Goal: Information Seeking & Learning: Check status

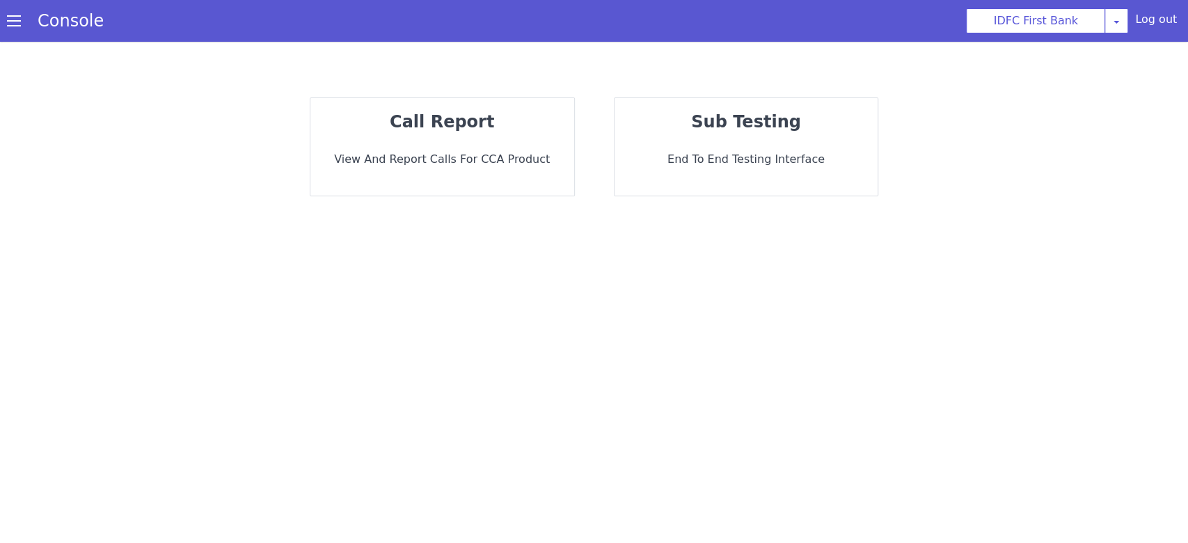
click at [479, 128] on strong "call report" at bounding box center [442, 121] width 104 height 19
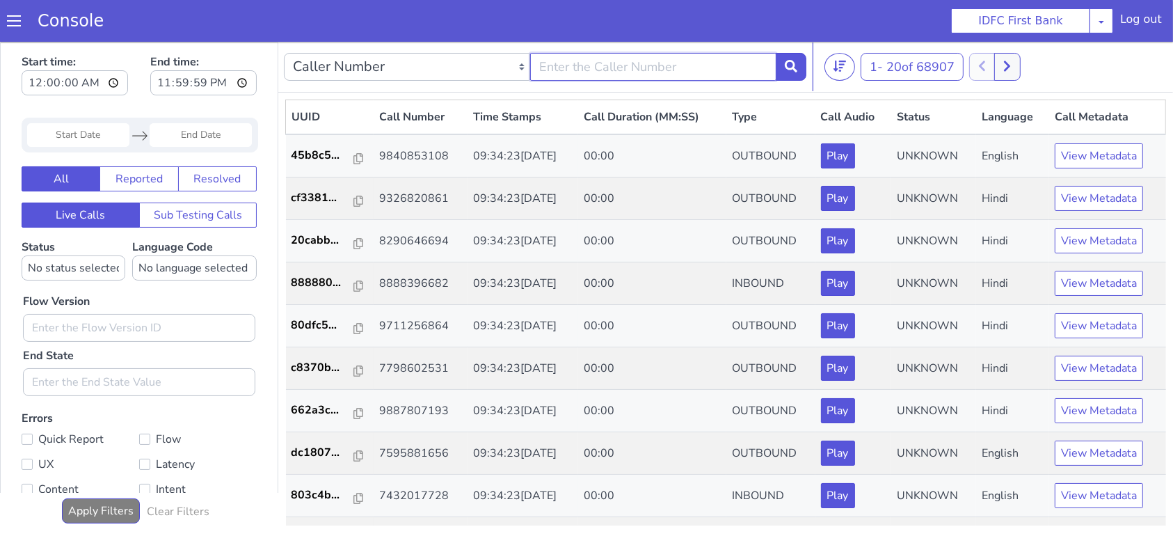
click at [575, 68] on input "text" at bounding box center [653, 66] width 246 height 28
type input "9110104254"
click at [786, 65] on icon at bounding box center [791, 65] width 13 height 13
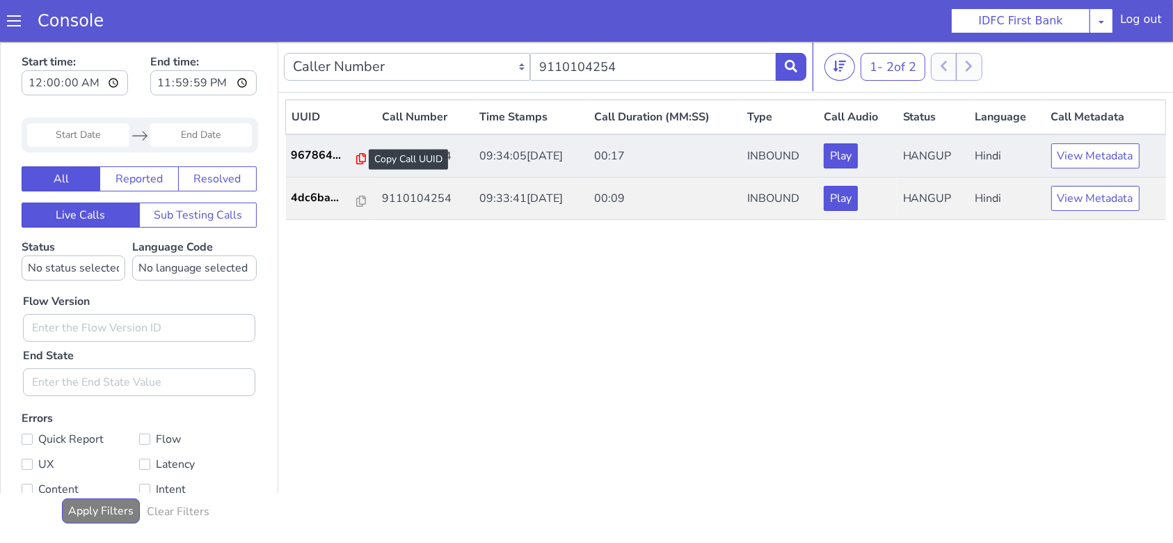
click at [356, 159] on icon at bounding box center [361, 157] width 10 height 11
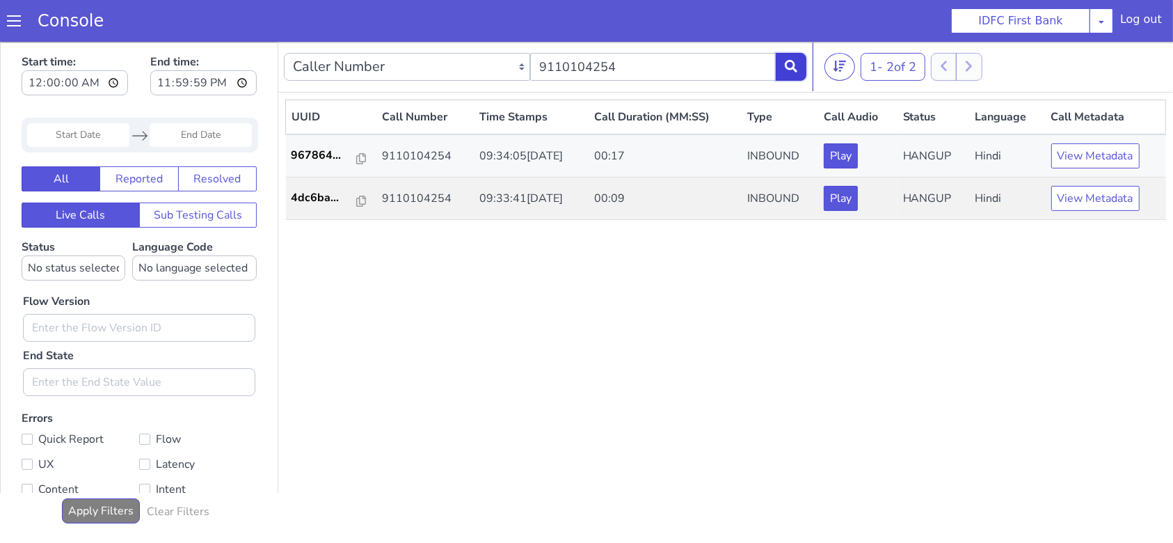
click at [788, 58] on button at bounding box center [791, 66] width 31 height 28
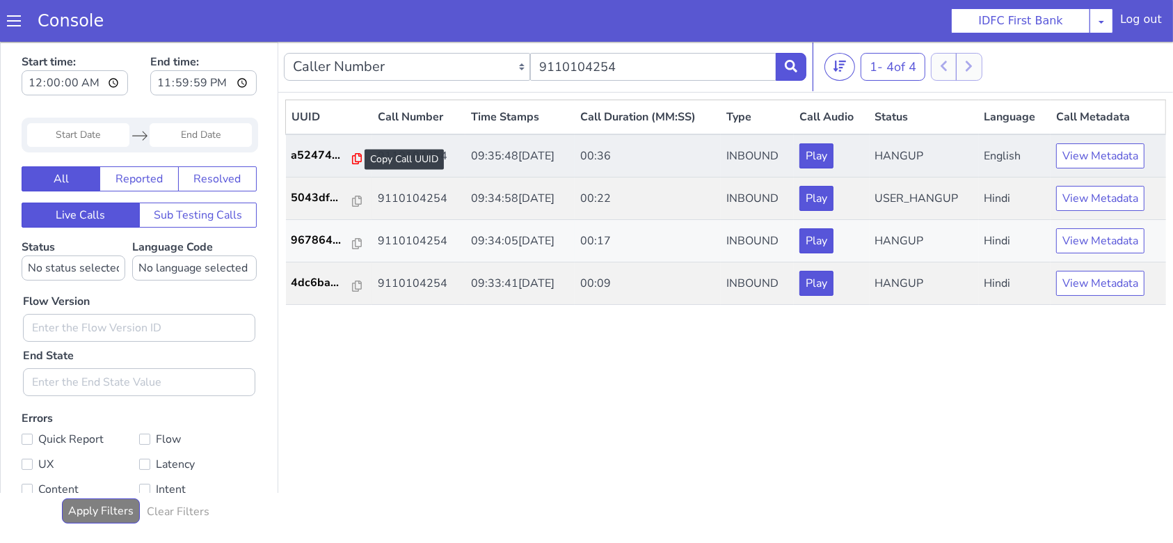
click at [352, 156] on icon at bounding box center [357, 157] width 10 height 11
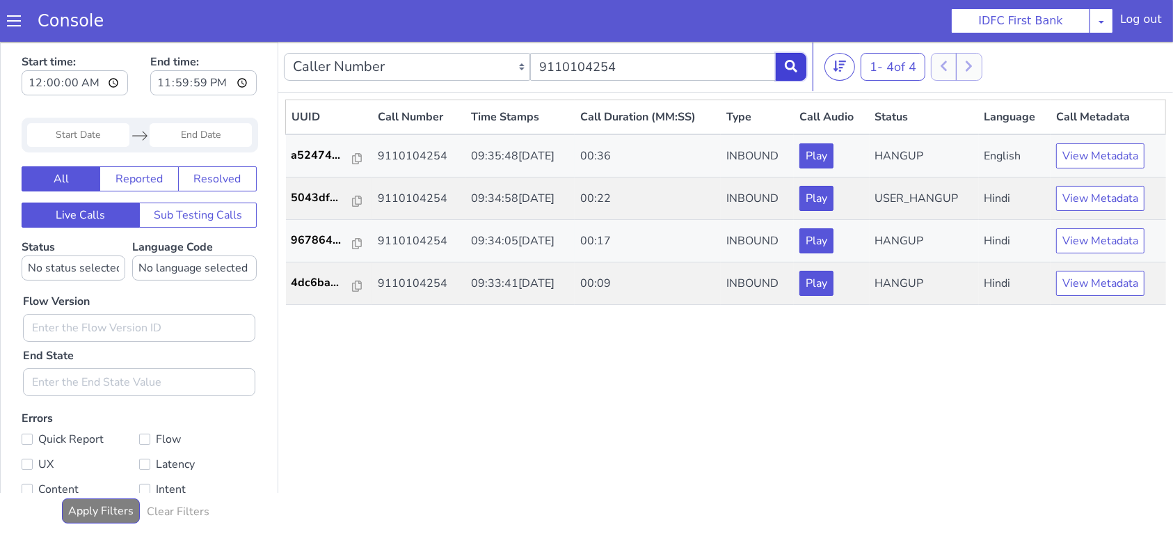
click at [790, 58] on button at bounding box center [791, 66] width 31 height 28
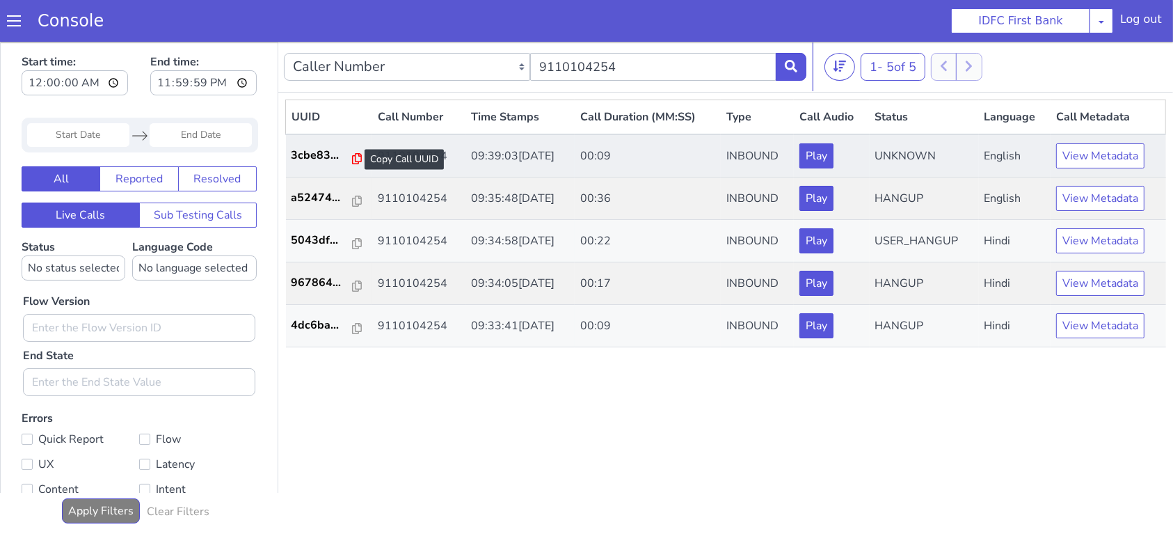
click at [352, 153] on icon at bounding box center [357, 157] width 10 height 11
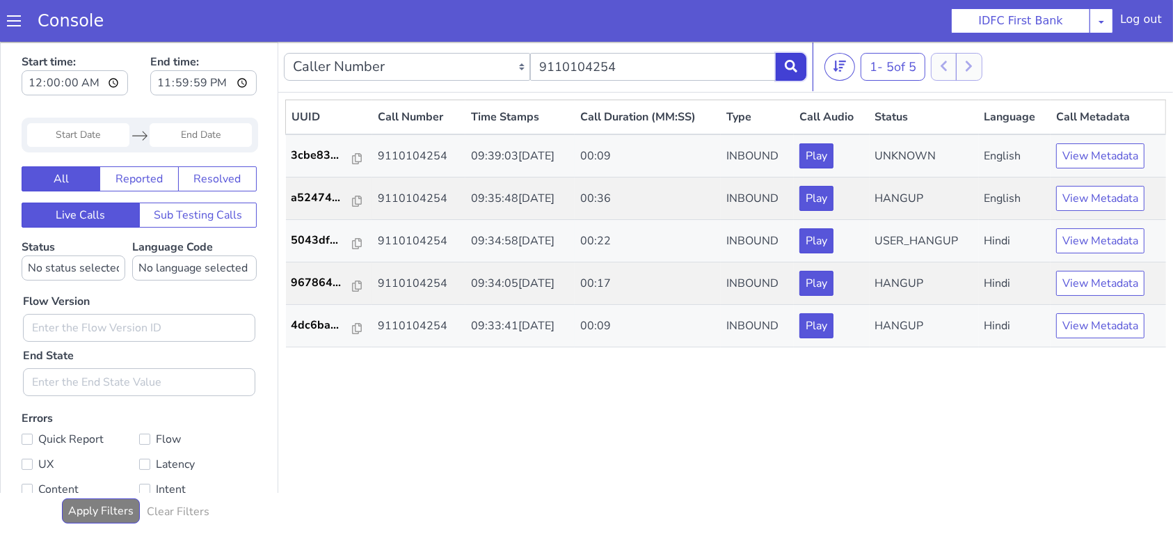
click at [791, 63] on icon at bounding box center [791, 65] width 13 height 13
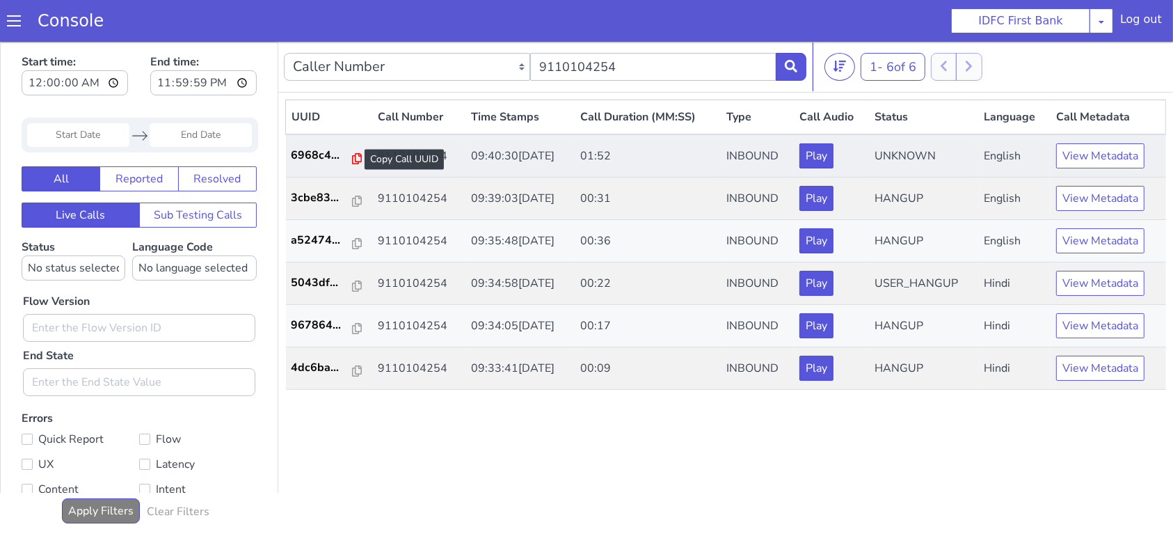
click at [352, 160] on icon at bounding box center [357, 157] width 10 height 11
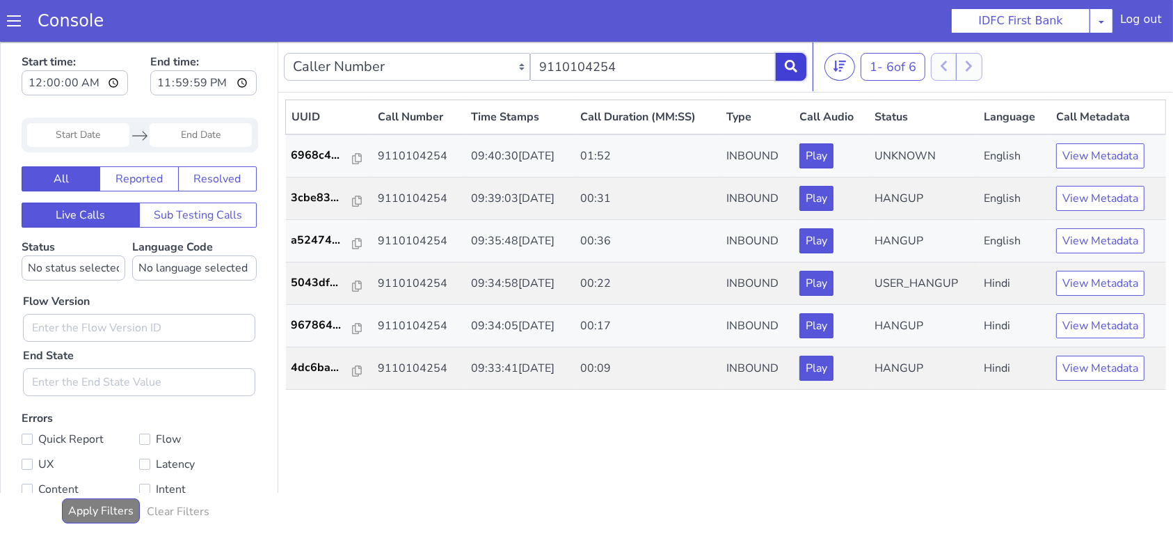
click at [788, 61] on icon at bounding box center [791, 65] width 13 height 13
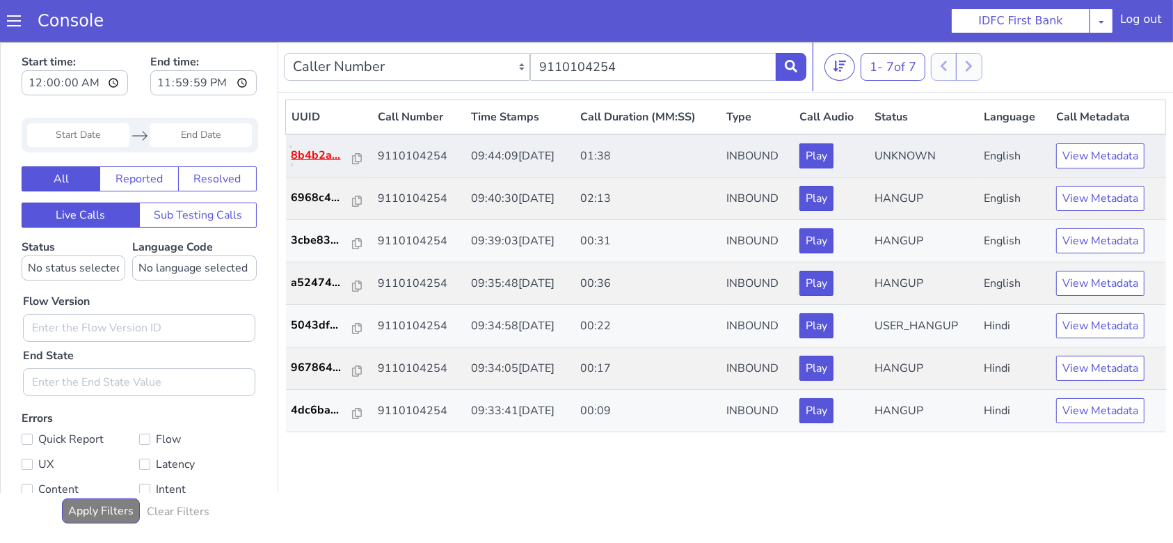
click at [345, 158] on p "8b4b2a..." at bounding box center [323, 154] width 62 height 17
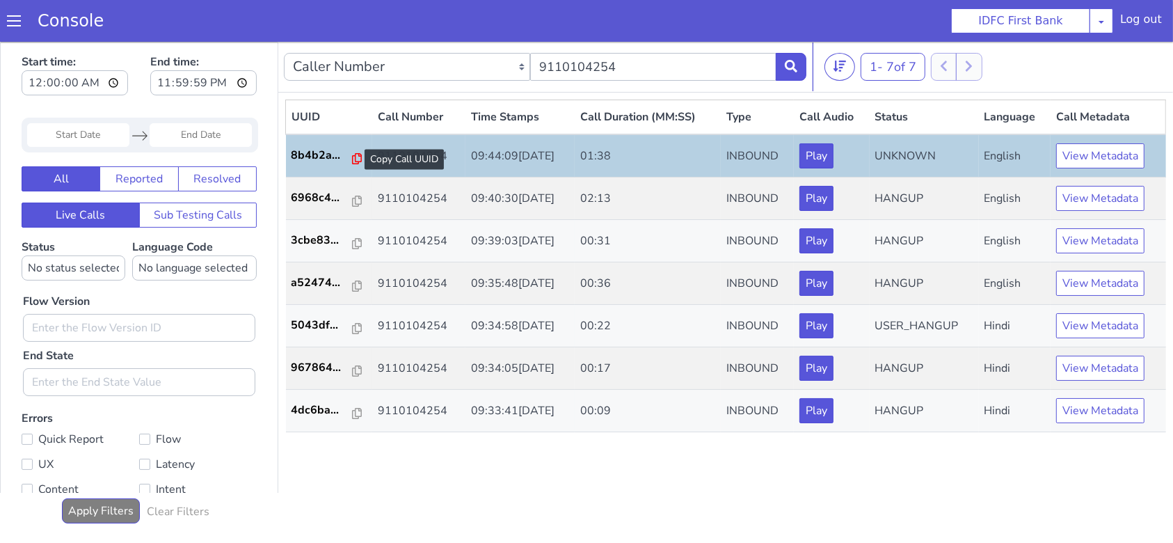
click at [352, 161] on icon at bounding box center [357, 157] width 10 height 11
click at [797, 58] on button at bounding box center [791, 66] width 31 height 28
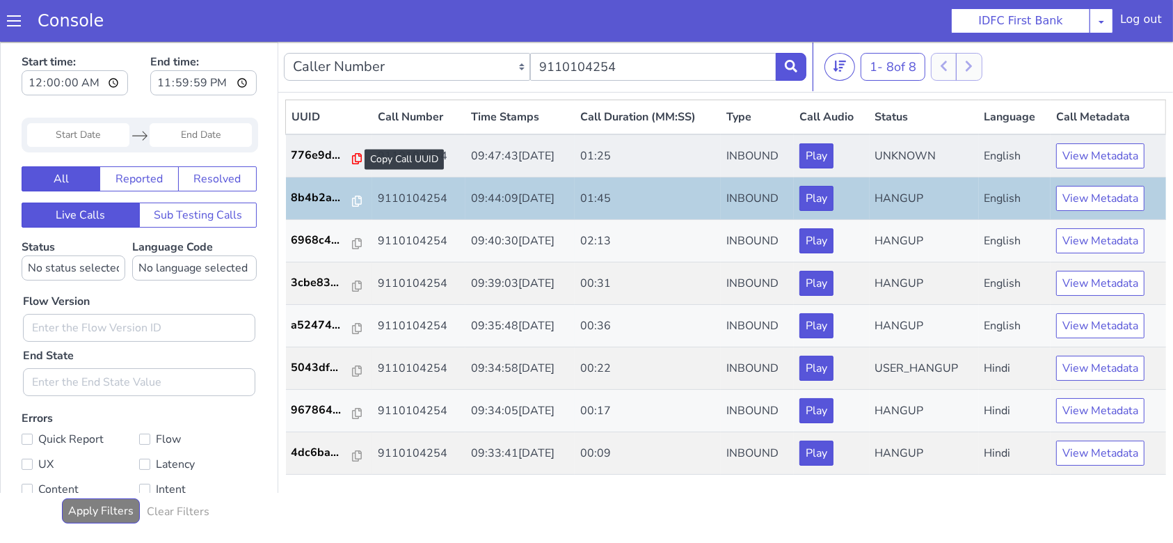
click at [352, 156] on icon at bounding box center [357, 157] width 10 height 11
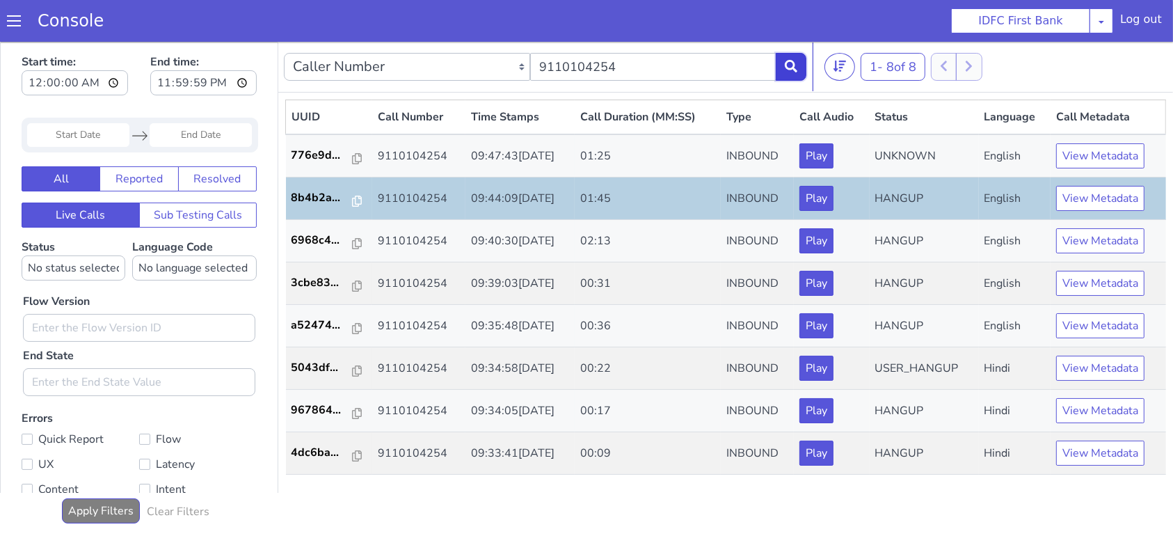
click at [784, 68] on button at bounding box center [791, 66] width 31 height 28
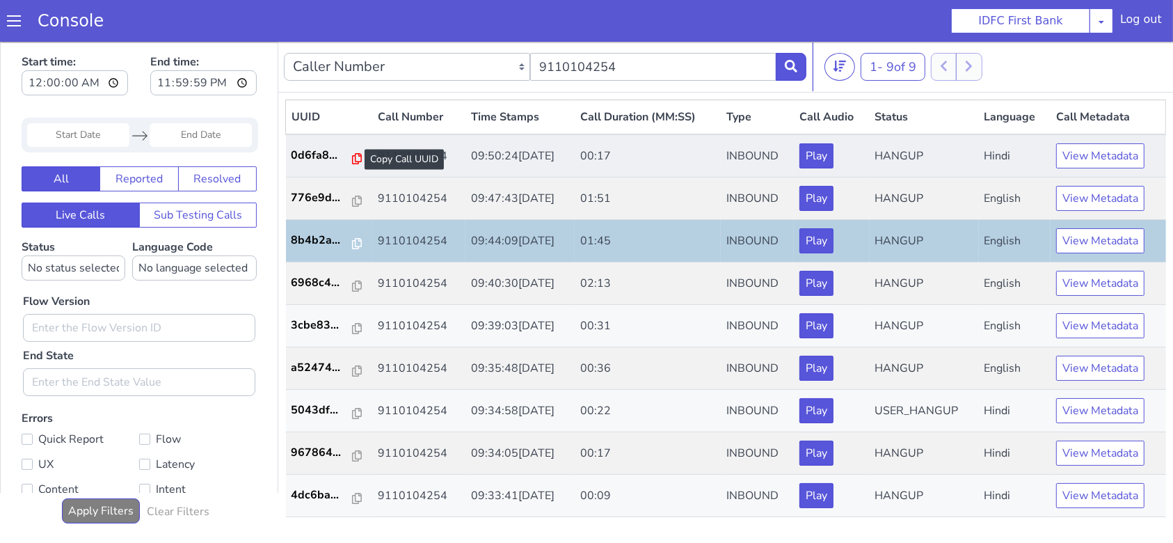
click at [352, 159] on icon at bounding box center [357, 157] width 10 height 11
click at [353, 157] on icon at bounding box center [357, 157] width 10 height 11
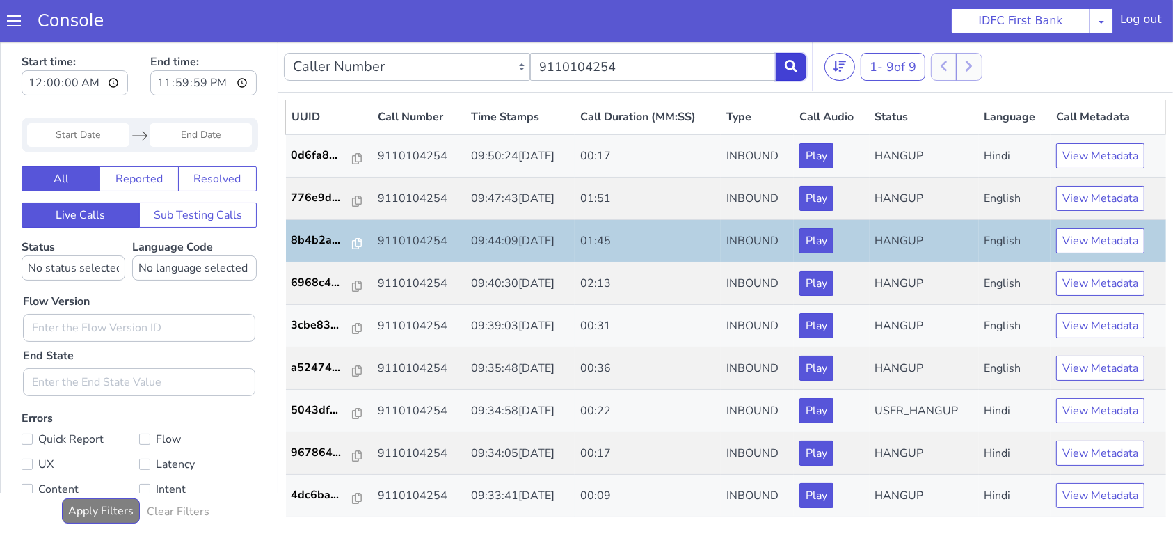
click at [790, 65] on icon at bounding box center [791, 65] width 13 height 13
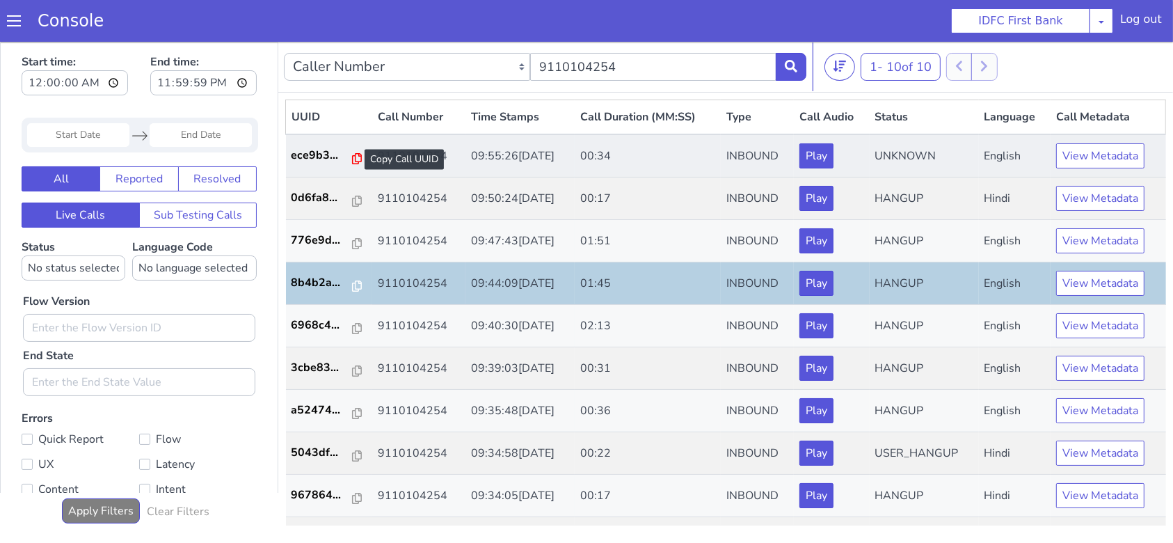
click at [352, 156] on icon at bounding box center [357, 157] width 10 height 11
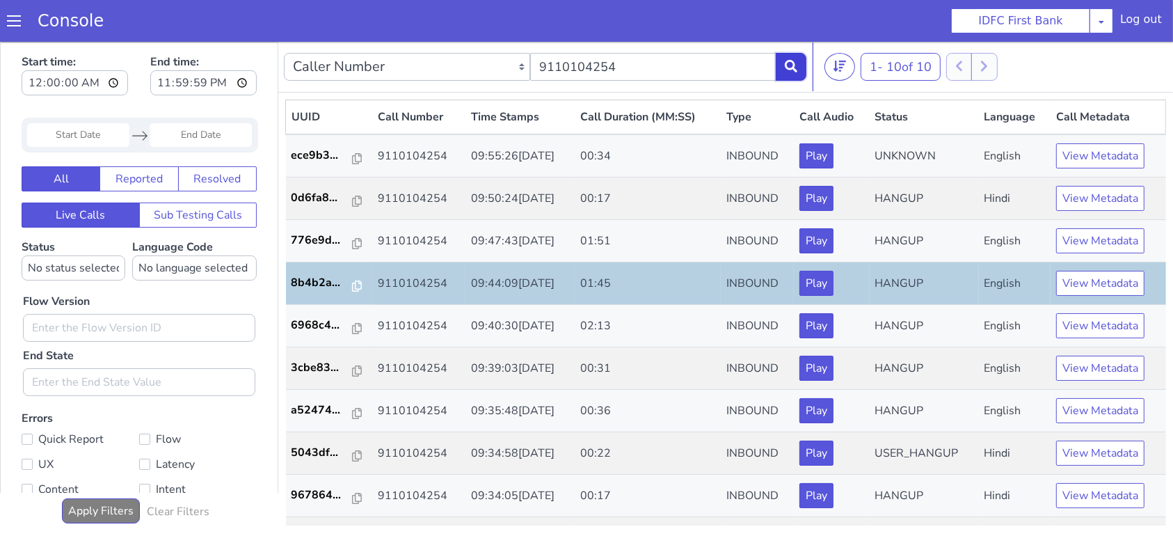
click at [794, 69] on icon at bounding box center [791, 65] width 13 height 13
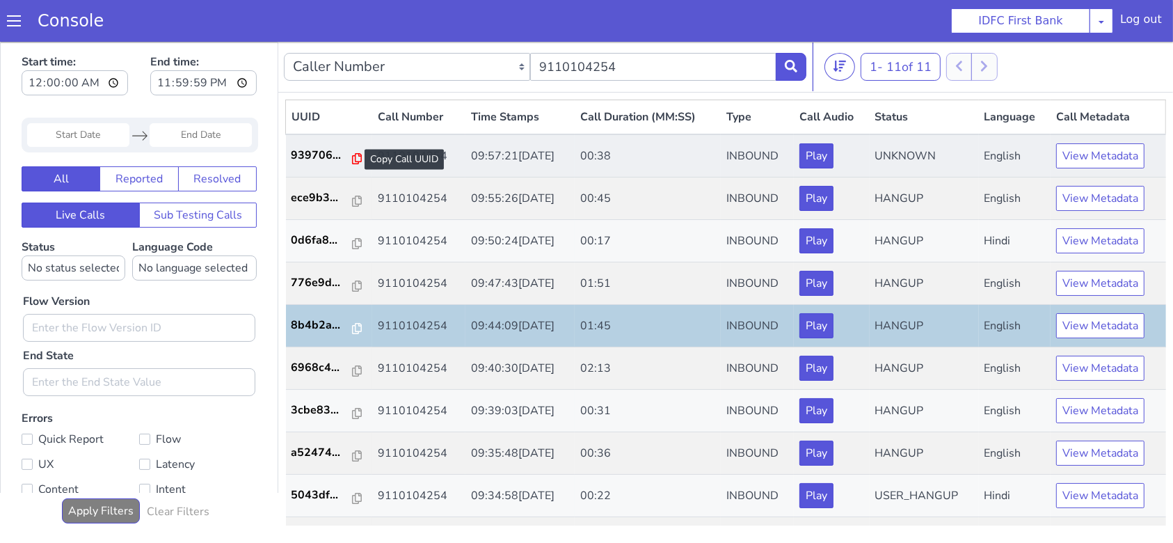
click at [352, 161] on icon at bounding box center [357, 157] width 10 height 11
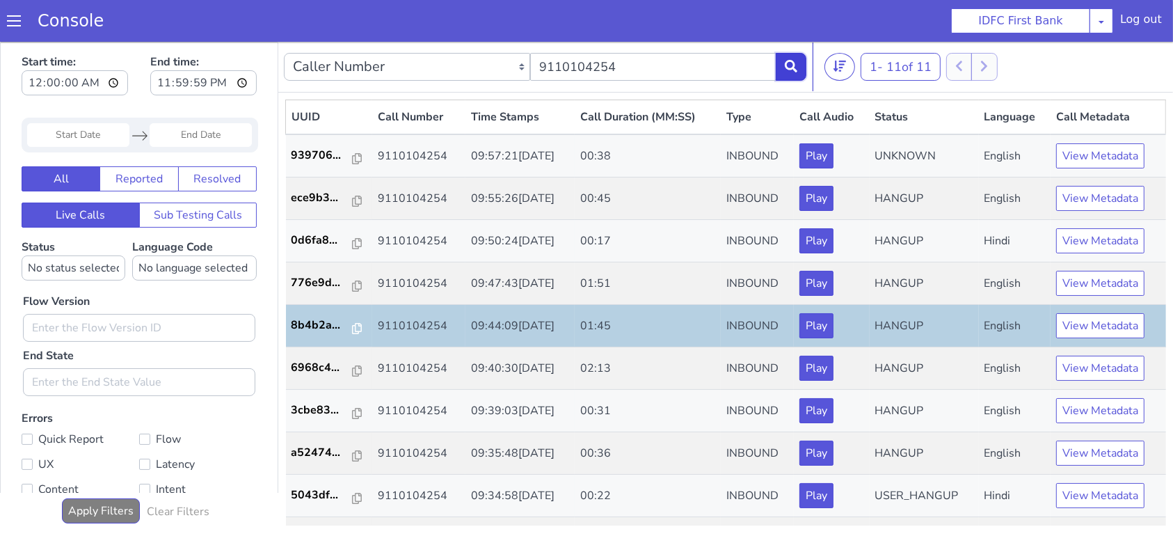
click at [798, 75] on button at bounding box center [791, 66] width 31 height 28
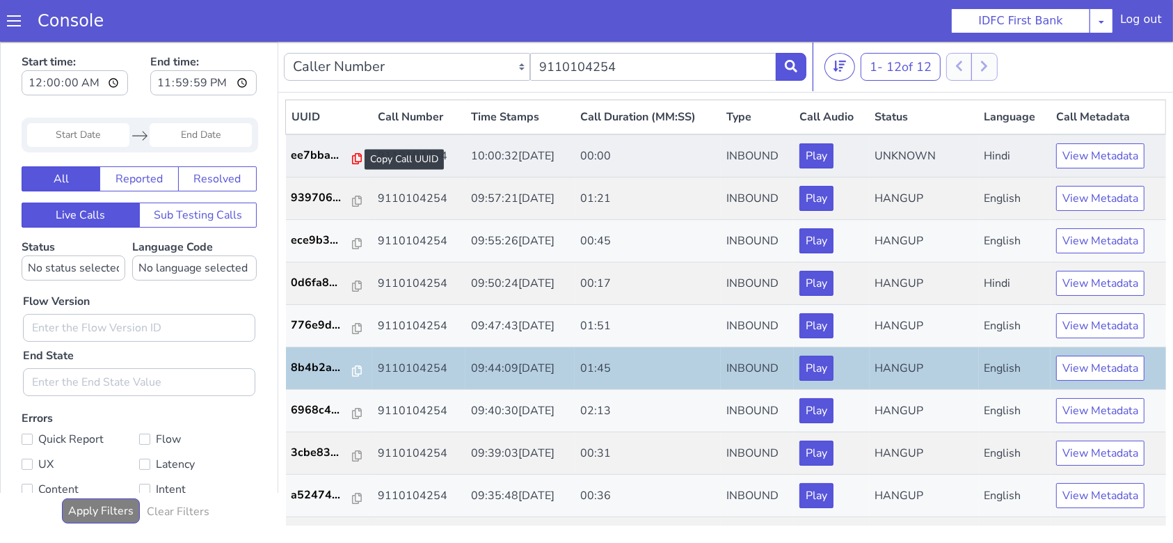
click at [352, 156] on icon at bounding box center [357, 157] width 10 height 11
click at [323, 152] on p "ee7bba..." at bounding box center [323, 154] width 62 height 17
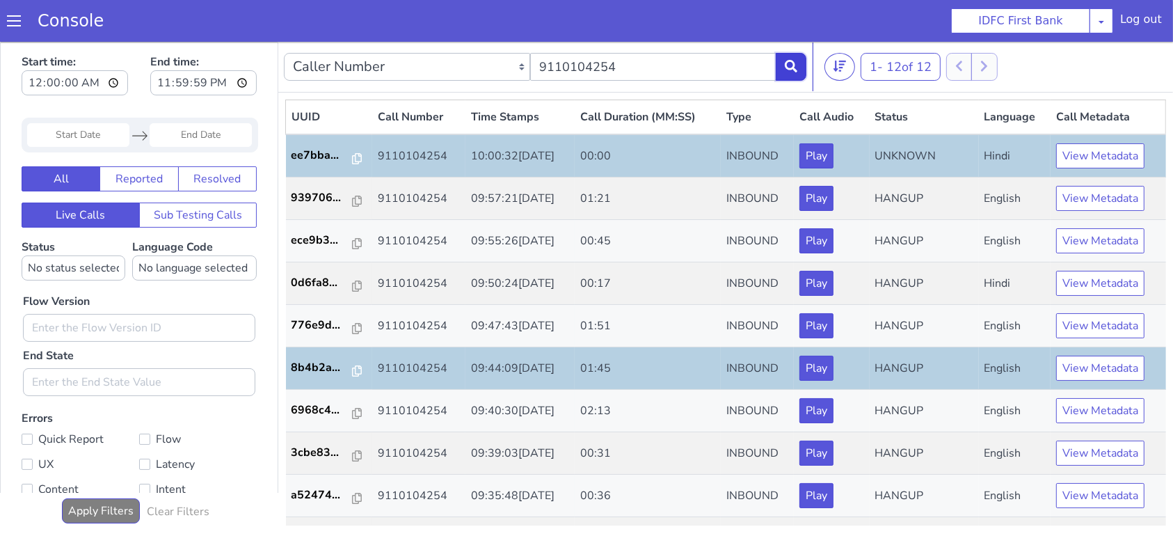
click at [785, 67] on icon at bounding box center [791, 65] width 13 height 13
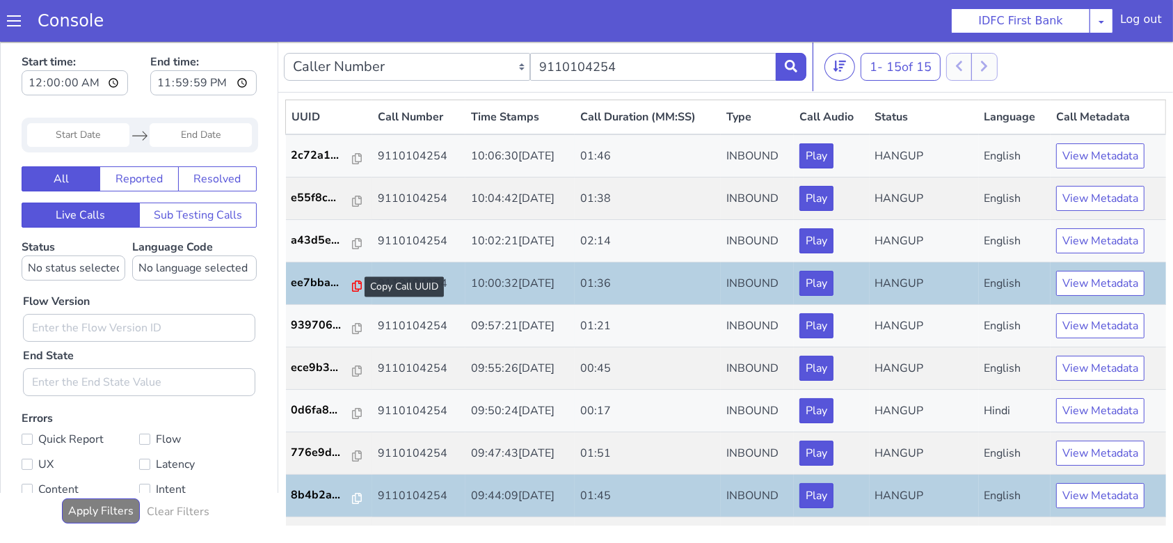
click at [352, 280] on icon at bounding box center [357, 285] width 10 height 11
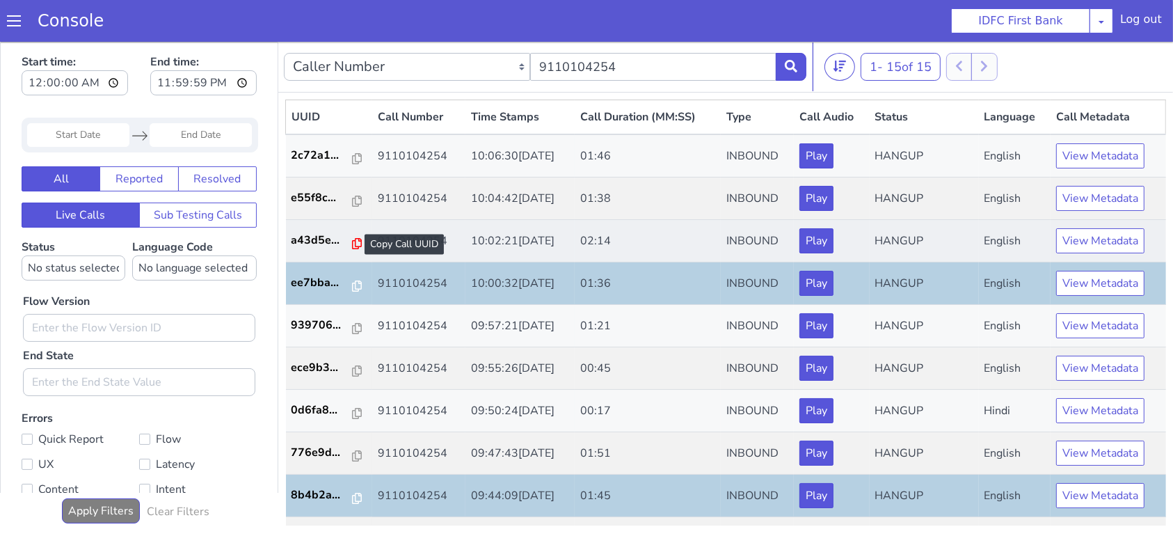
click at [352, 240] on icon at bounding box center [357, 242] width 10 height 11
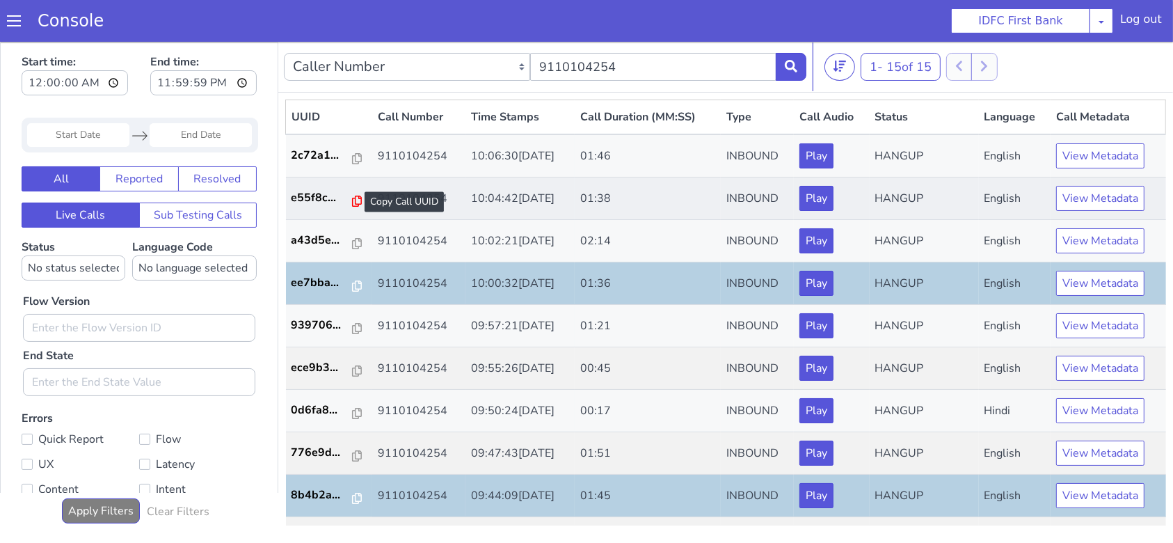
click at [352, 202] on icon at bounding box center [357, 200] width 10 height 11
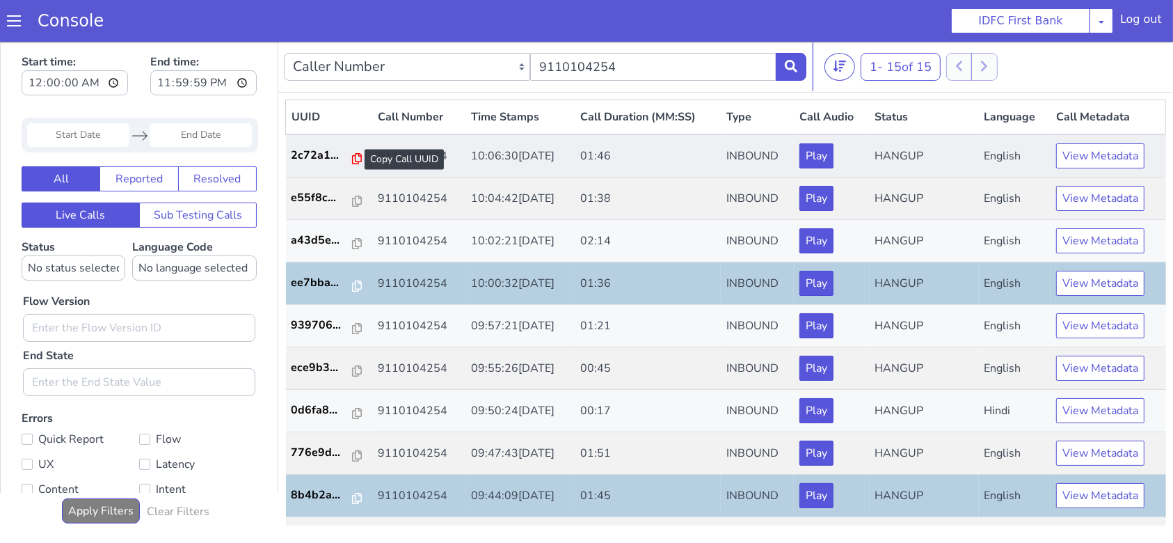
click at [352, 156] on icon at bounding box center [357, 157] width 10 height 11
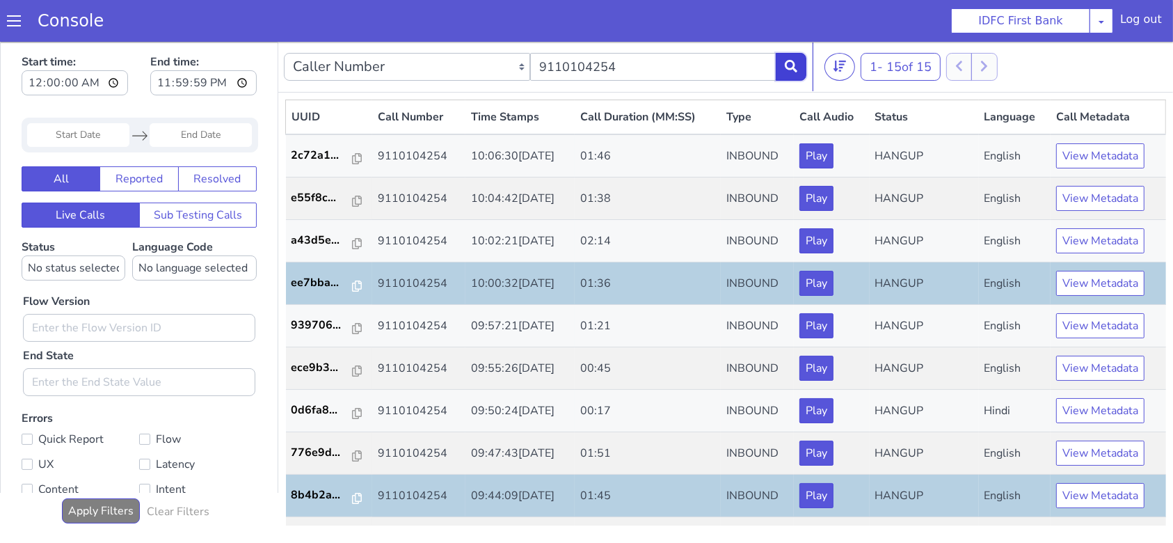
click at [790, 57] on button at bounding box center [791, 66] width 31 height 28
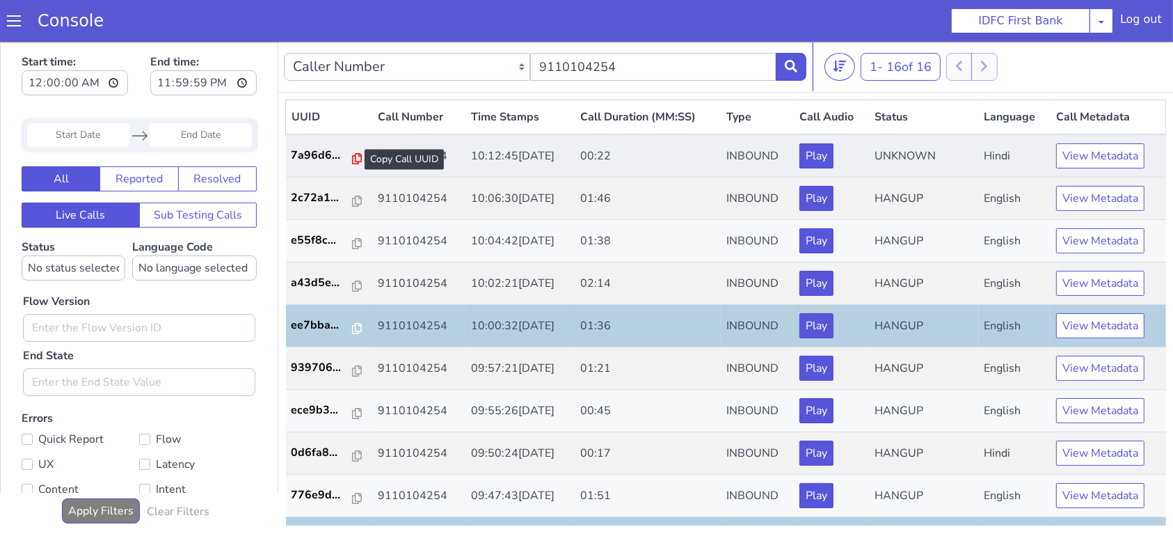
click at [352, 160] on icon at bounding box center [357, 157] width 10 height 11
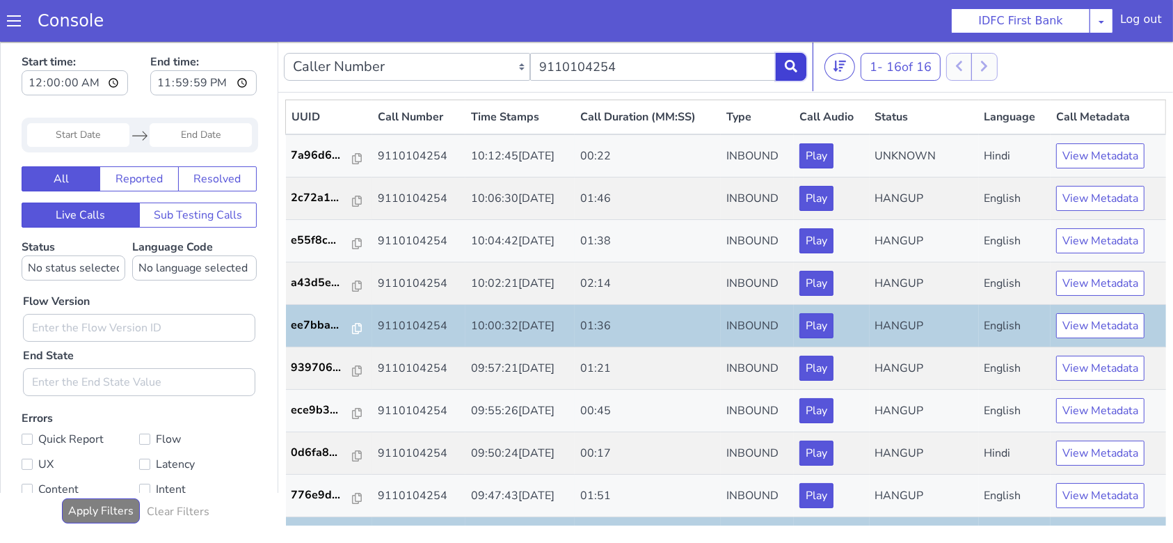
click at [789, 72] on button at bounding box center [791, 66] width 31 height 28
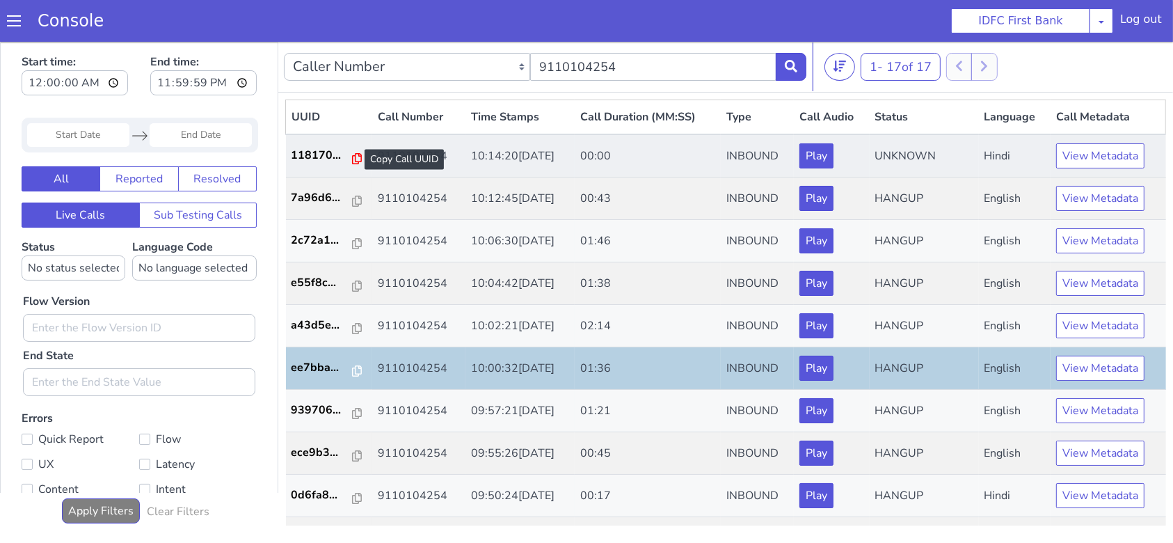
click at [352, 160] on icon at bounding box center [357, 157] width 10 height 11
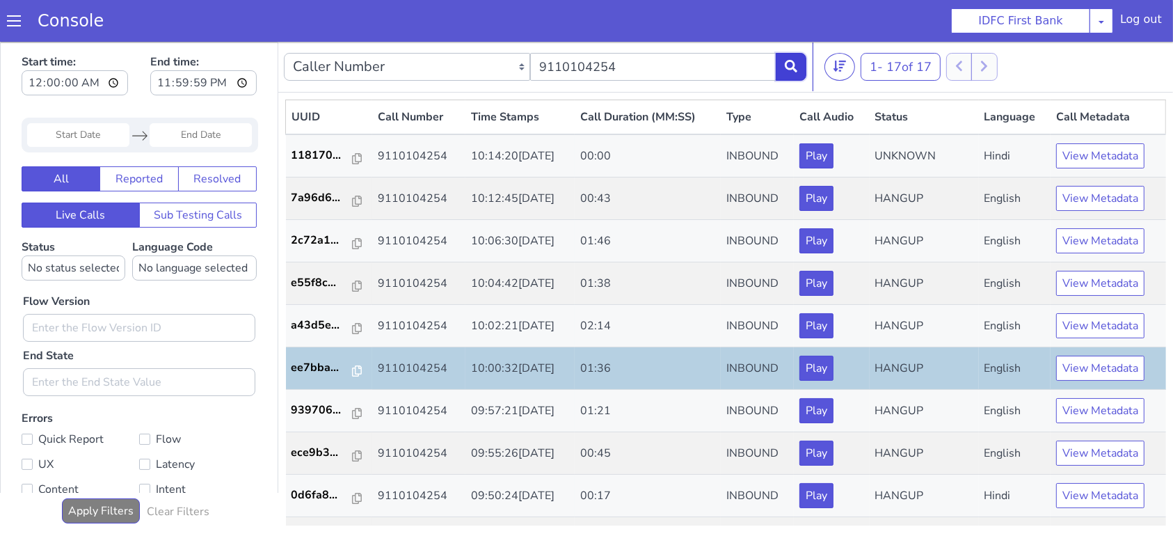
click at [793, 71] on icon at bounding box center [791, 65] width 13 height 13
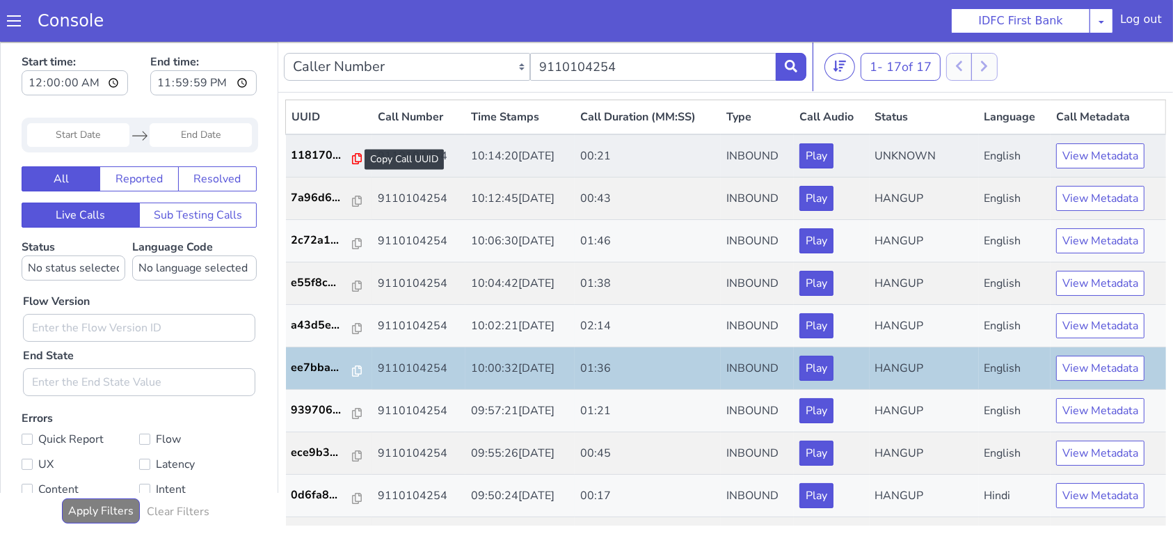
click at [352, 156] on icon at bounding box center [357, 157] width 10 height 11
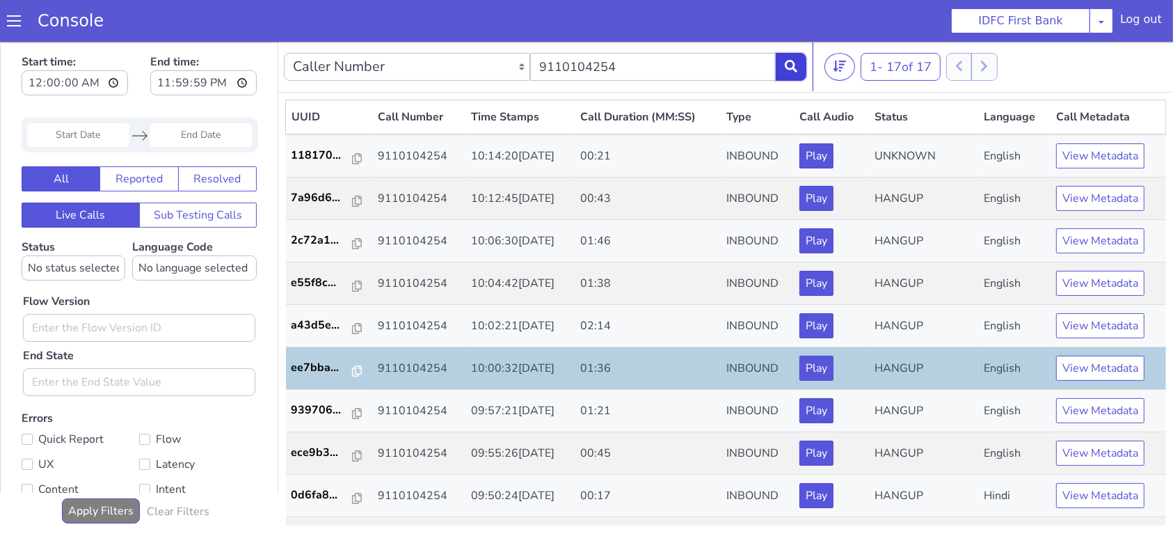
click at [800, 67] on button at bounding box center [791, 66] width 31 height 28
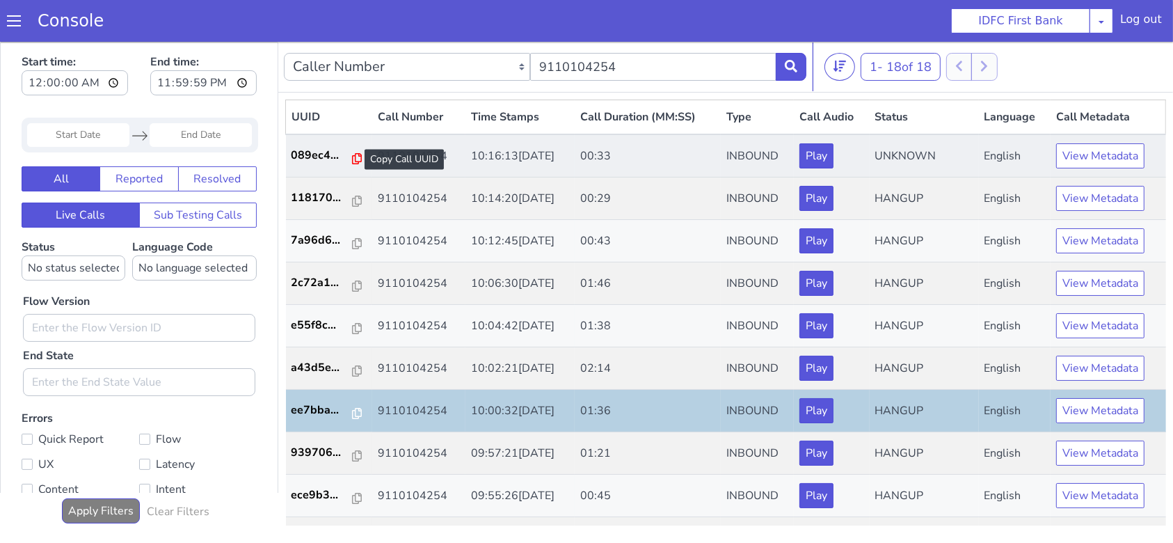
click at [352, 158] on icon at bounding box center [357, 157] width 10 height 11
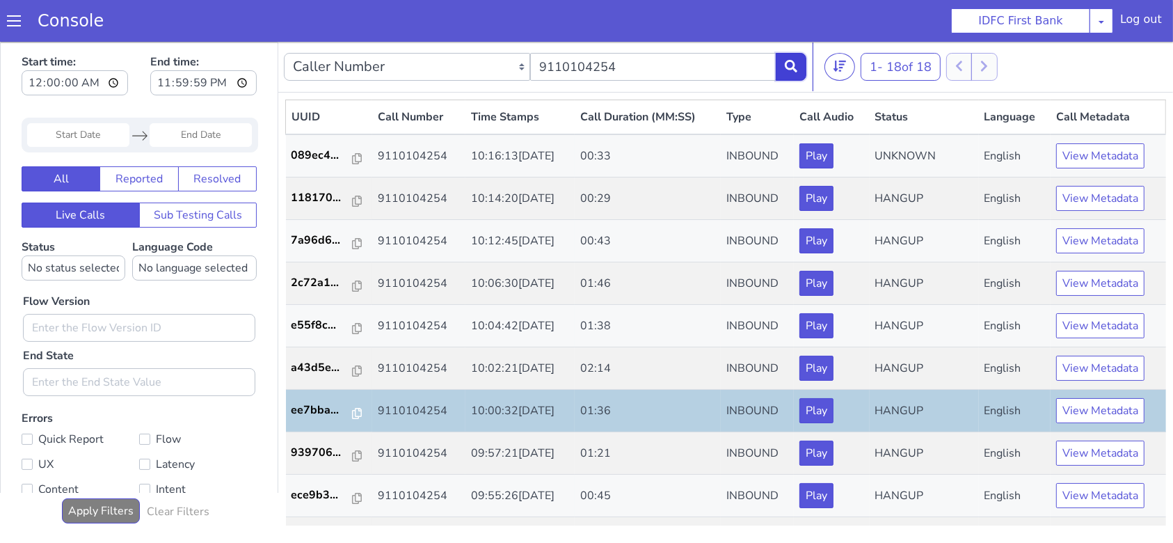
click at [784, 73] on button at bounding box center [791, 66] width 31 height 28
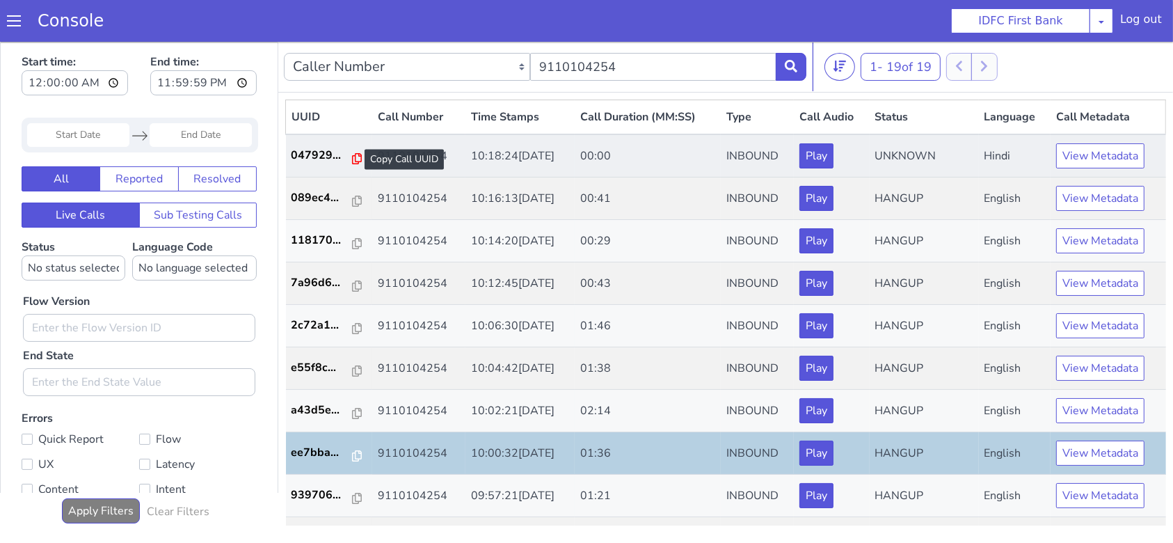
click at [352, 157] on icon at bounding box center [357, 157] width 10 height 11
click at [352, 159] on icon at bounding box center [357, 157] width 10 height 11
